Goal: Task Accomplishment & Management: Use online tool/utility

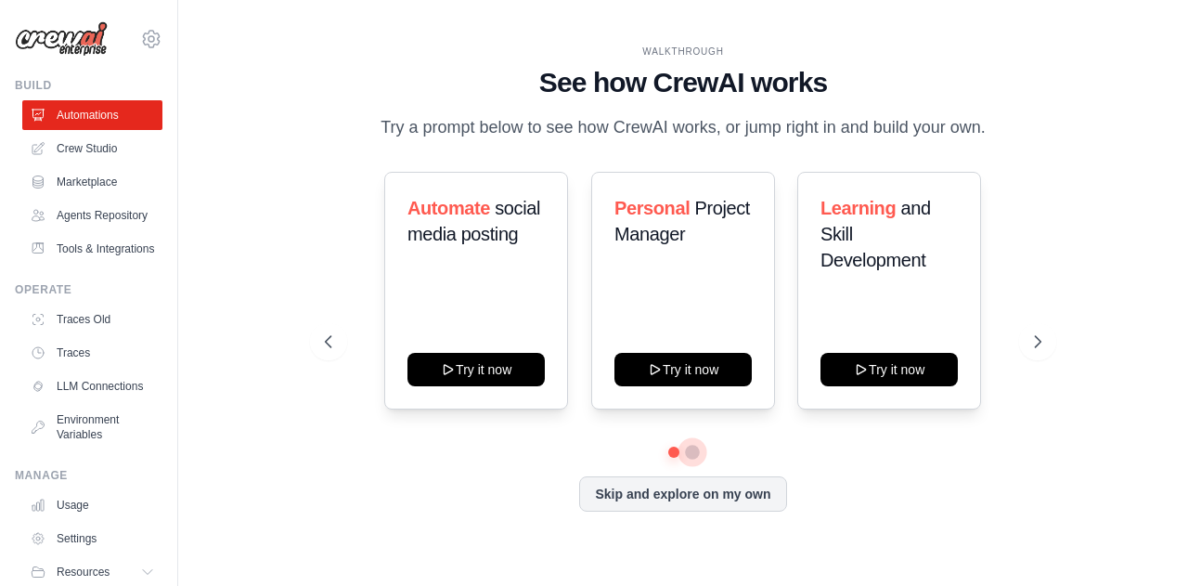
click at [690, 446] on button at bounding box center [692, 452] width 15 height 15
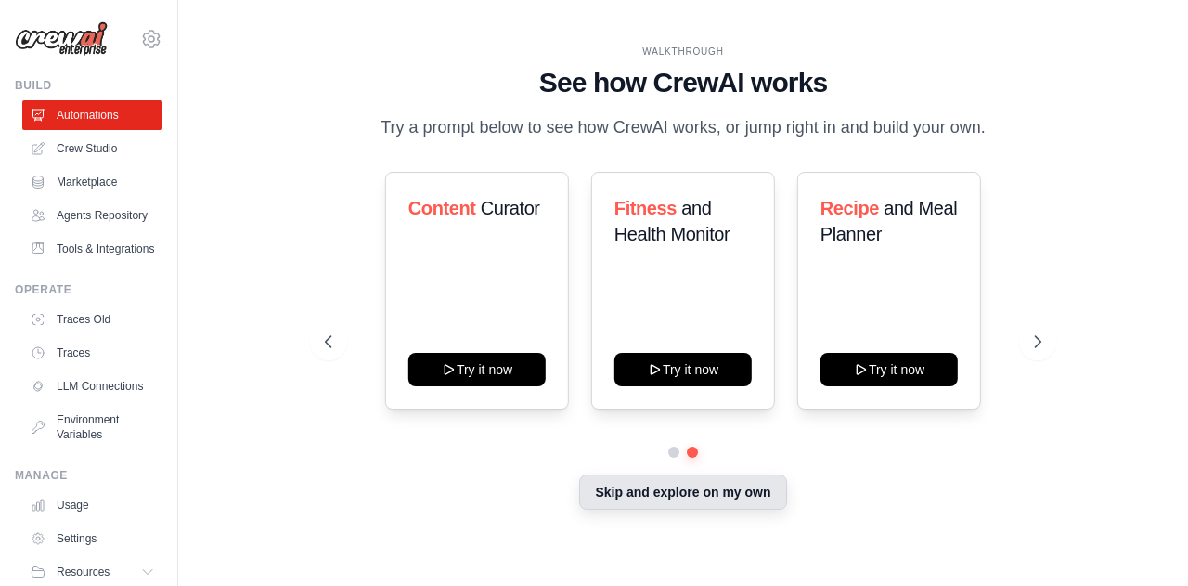
click at [689, 499] on button "Skip and explore on my own" at bounding box center [682, 491] width 207 height 35
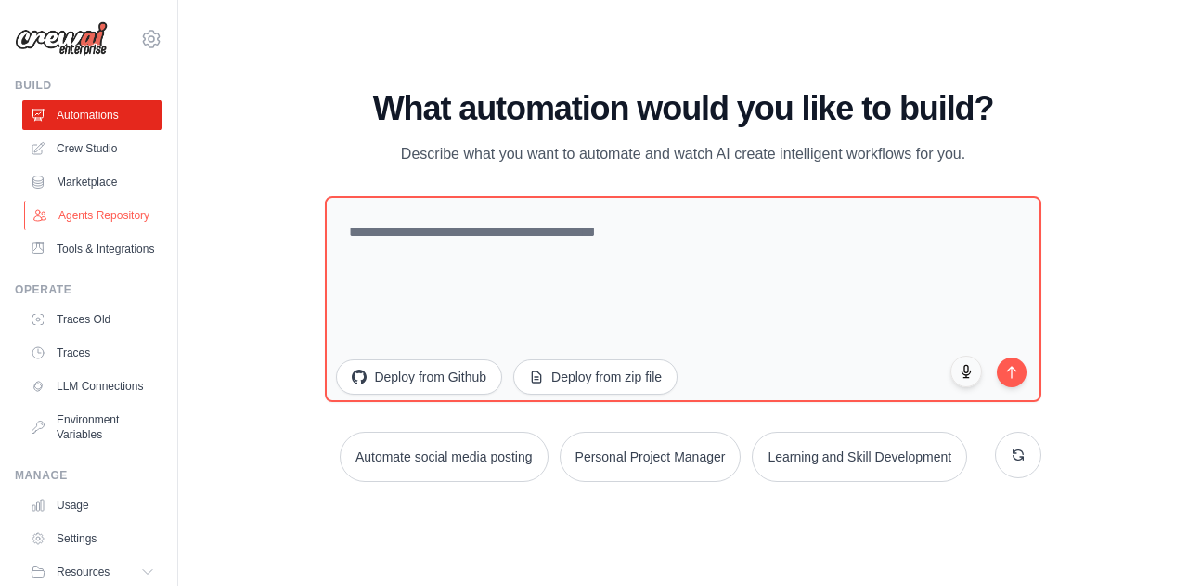
click at [101, 213] on link "Agents Repository" at bounding box center [94, 215] width 140 height 30
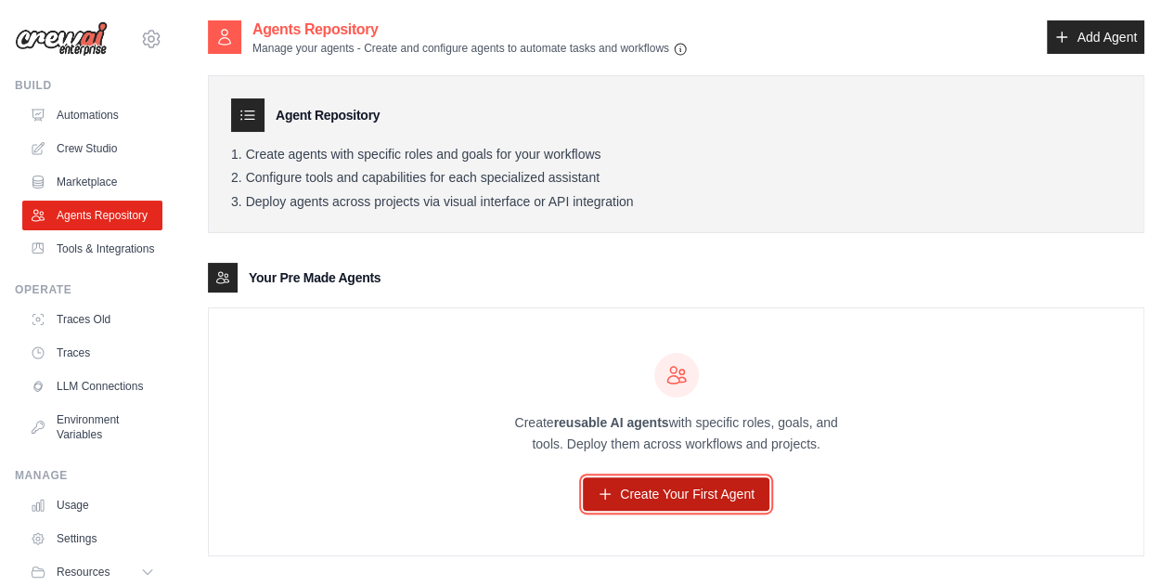
click at [652, 500] on link "Create Your First Agent" at bounding box center [676, 493] width 187 height 33
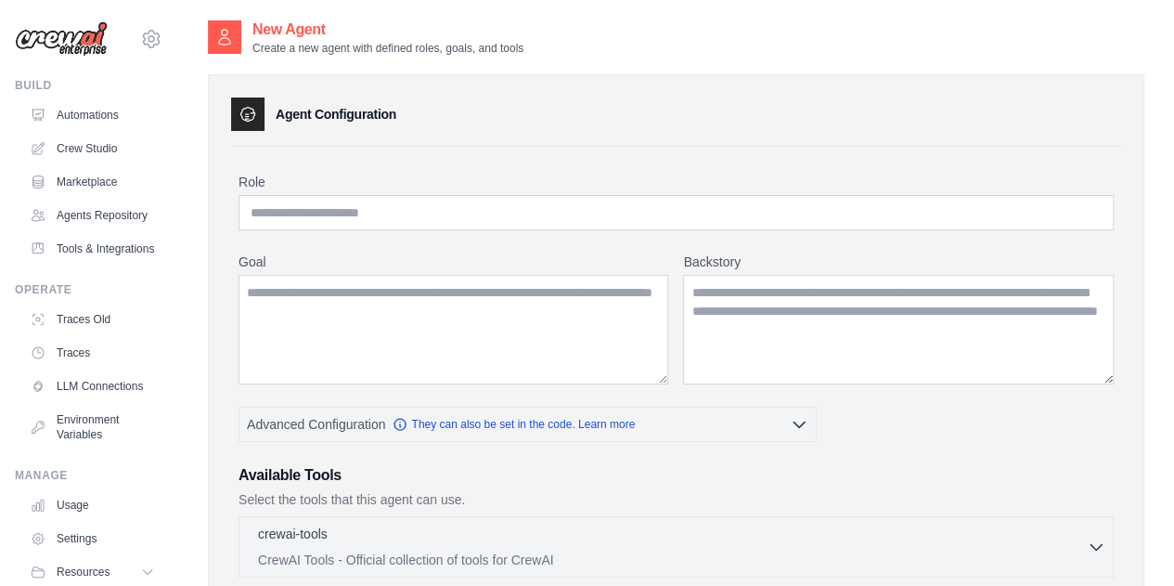
click at [1064, 115] on div "Agent Configuration" at bounding box center [676, 113] width 890 height 33
